Goal: Information Seeking & Learning: Learn about a topic

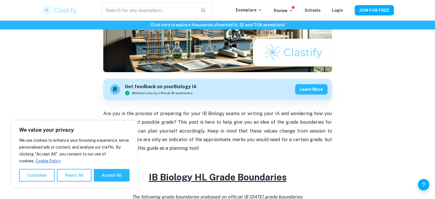
scroll to position [126, 0]
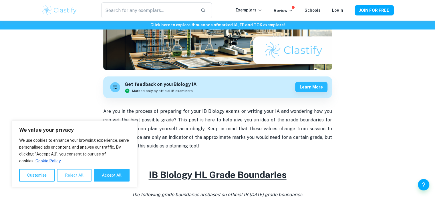
click at [72, 177] on button "Reject All" at bounding box center [74, 175] width 35 height 13
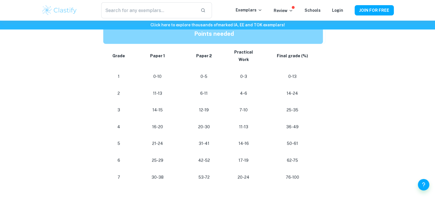
scroll to position [309, 0]
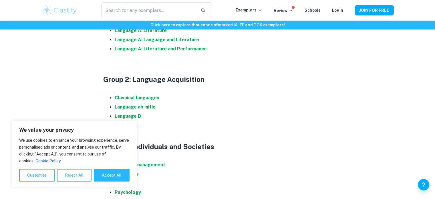
scroll to position [344, 0]
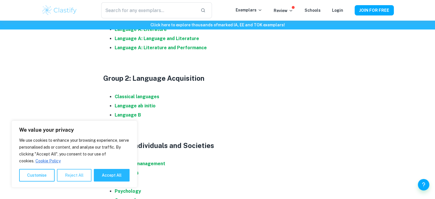
click at [71, 172] on button "Reject All" at bounding box center [74, 175] width 35 height 13
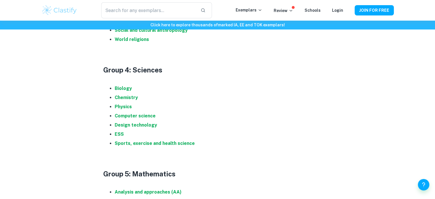
scroll to position [552, 0]
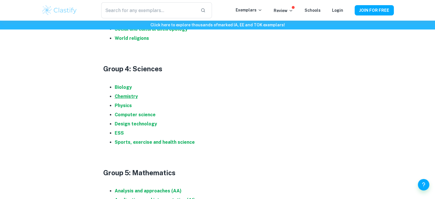
click at [127, 96] on strong "Chemistry" at bounding box center [126, 96] width 23 height 5
click at [123, 87] on strong "Biology" at bounding box center [123, 86] width 17 height 5
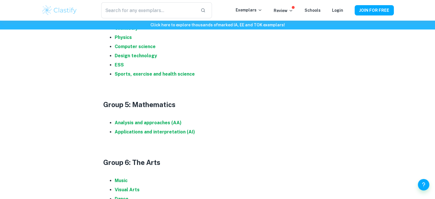
scroll to position [621, 0]
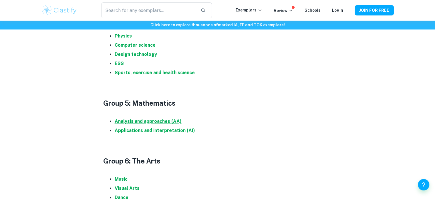
click at [169, 122] on strong "Analysis and approaches (AA)" at bounding box center [148, 120] width 67 height 5
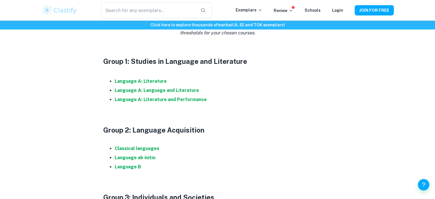
scroll to position [273, 0]
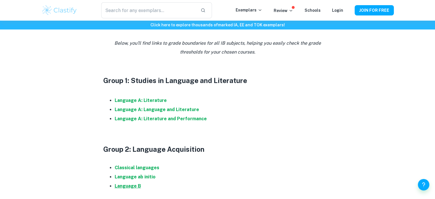
click at [134, 188] on strong "Language B" at bounding box center [128, 185] width 26 height 5
click at [146, 108] on strong "Language A: Language and Literature" at bounding box center [157, 109] width 84 height 5
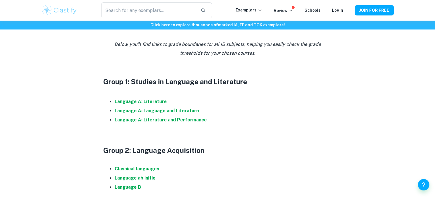
scroll to position [540, 0]
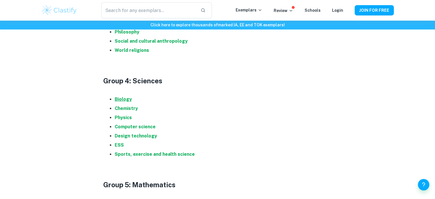
click at [126, 97] on strong "Biology" at bounding box center [123, 98] width 17 height 5
click at [128, 107] on strong "Chemistry" at bounding box center [126, 108] width 23 height 5
click at [125, 117] on strong "Physics" at bounding box center [123, 117] width 17 height 5
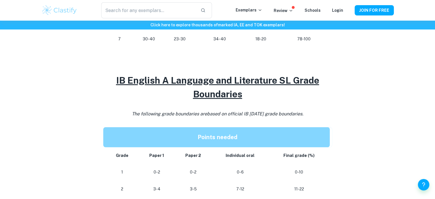
scroll to position [556, 0]
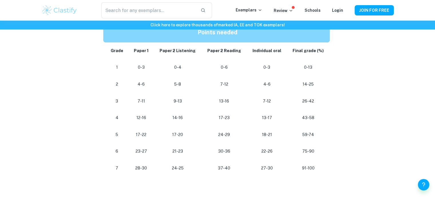
scroll to position [311, 0]
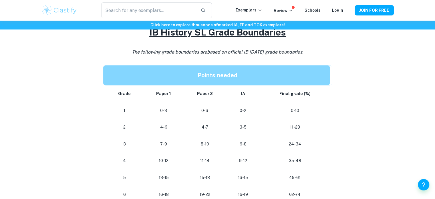
scroll to position [493, 0]
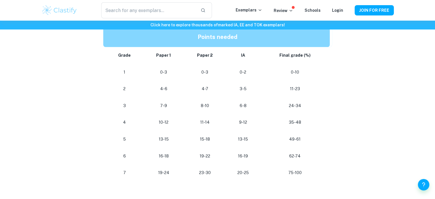
scroll to position [510, 0]
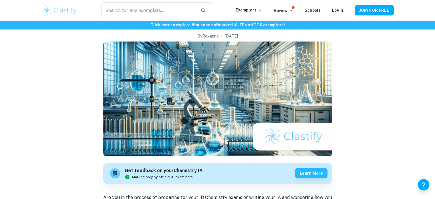
scroll to position [45, 0]
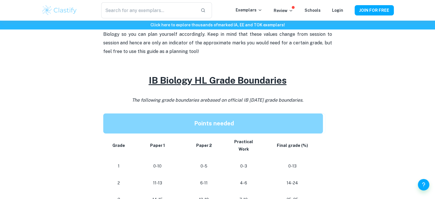
scroll to position [225, 0]
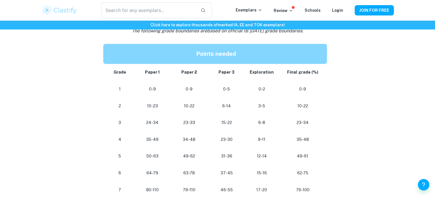
scroll to position [296, 0]
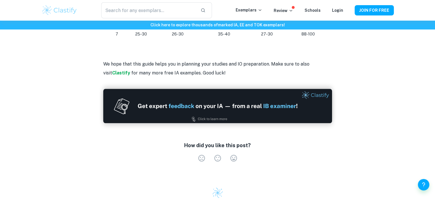
scroll to position [664, 0]
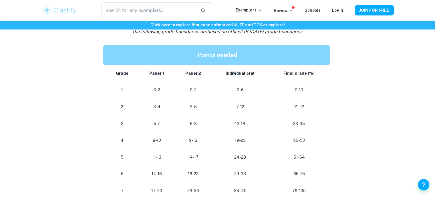
scroll to position [567, 0]
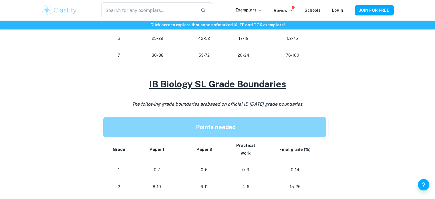
scroll to position [357, 0]
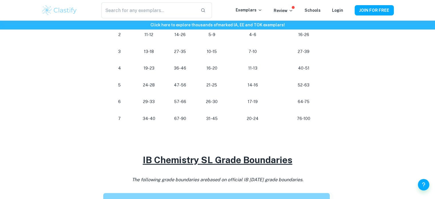
scroll to position [306, 0]
